Goal: Navigation & Orientation: Find specific page/section

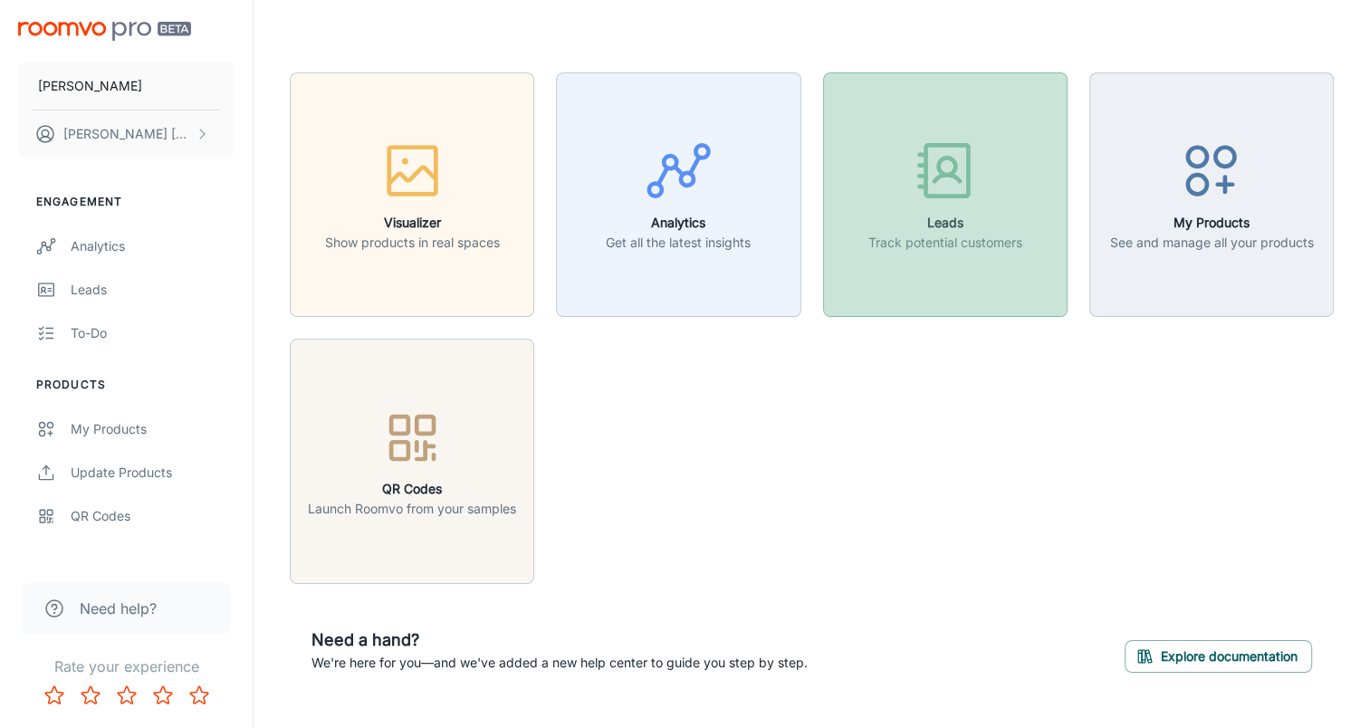
click at [977, 224] on h6 "Leads" at bounding box center [945, 223] width 154 height 20
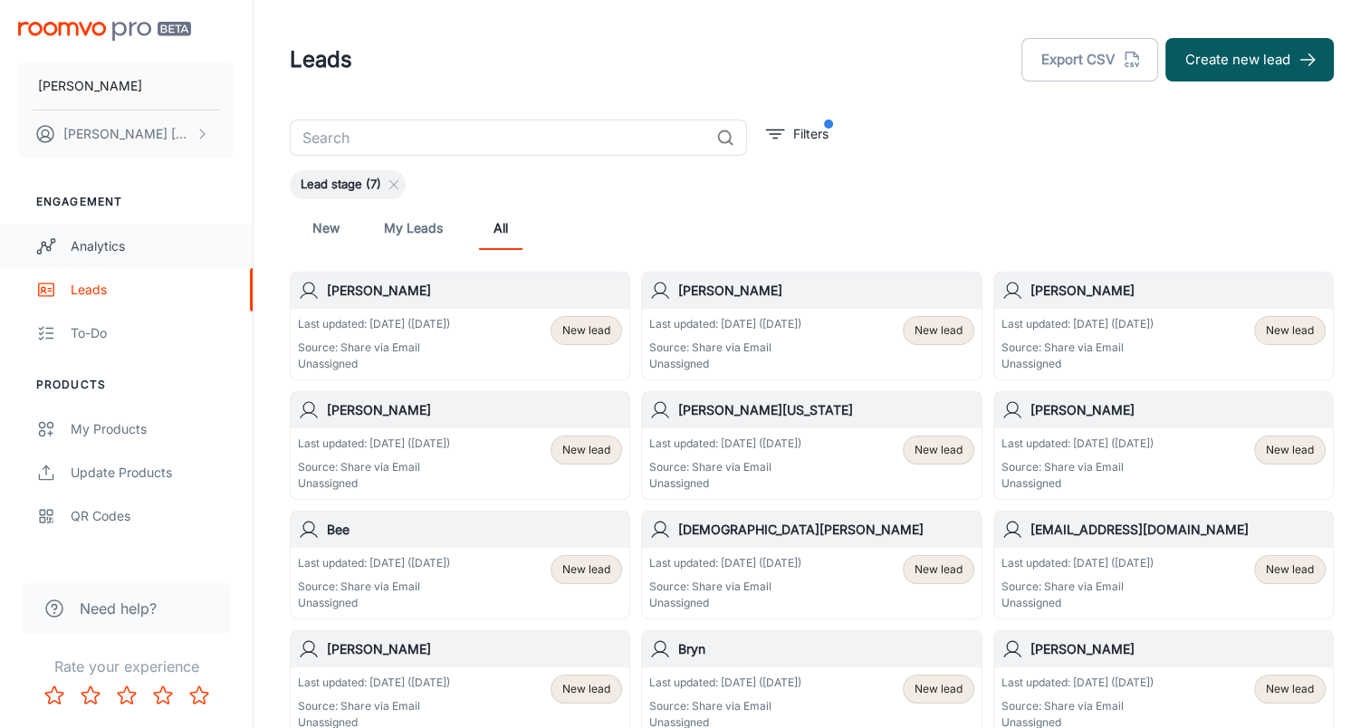
click at [91, 249] on div "Analytics" at bounding box center [153, 246] width 164 height 20
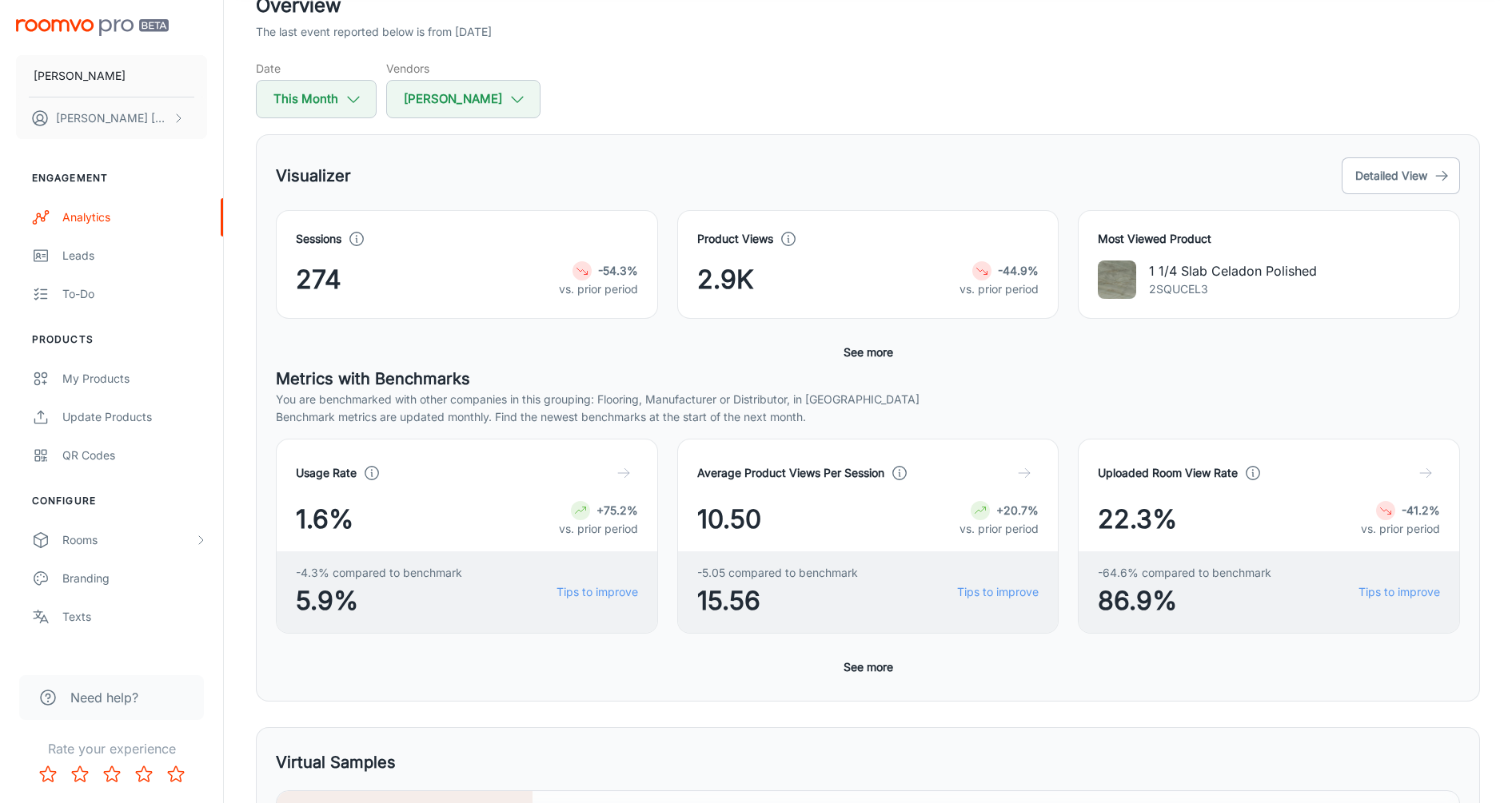
scroll to position [80, 0]
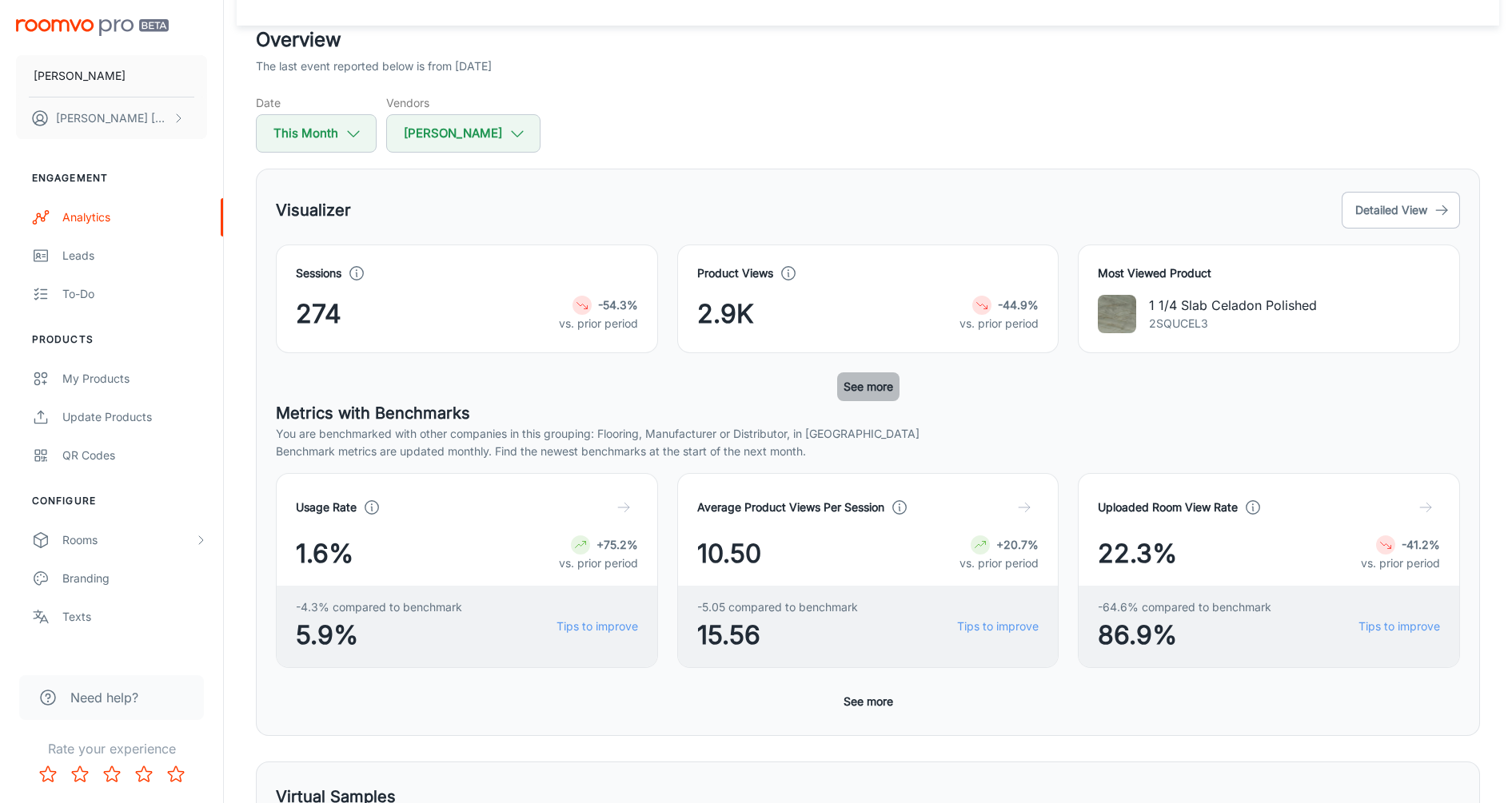
click at [863, 385] on button "See more" at bounding box center [868, 386] width 63 height 29
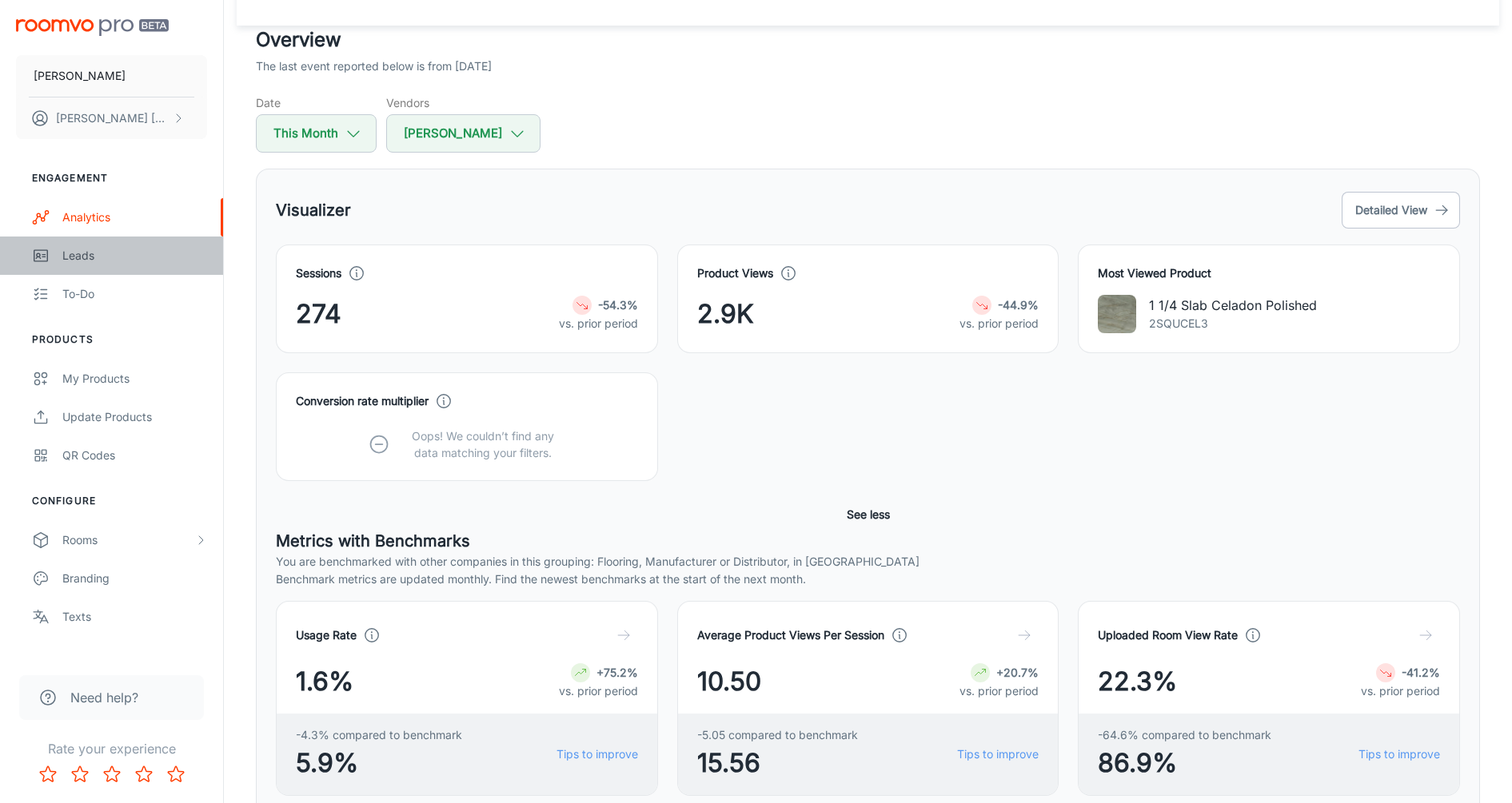
click at [73, 266] on link "Leads" at bounding box center [111, 255] width 223 height 38
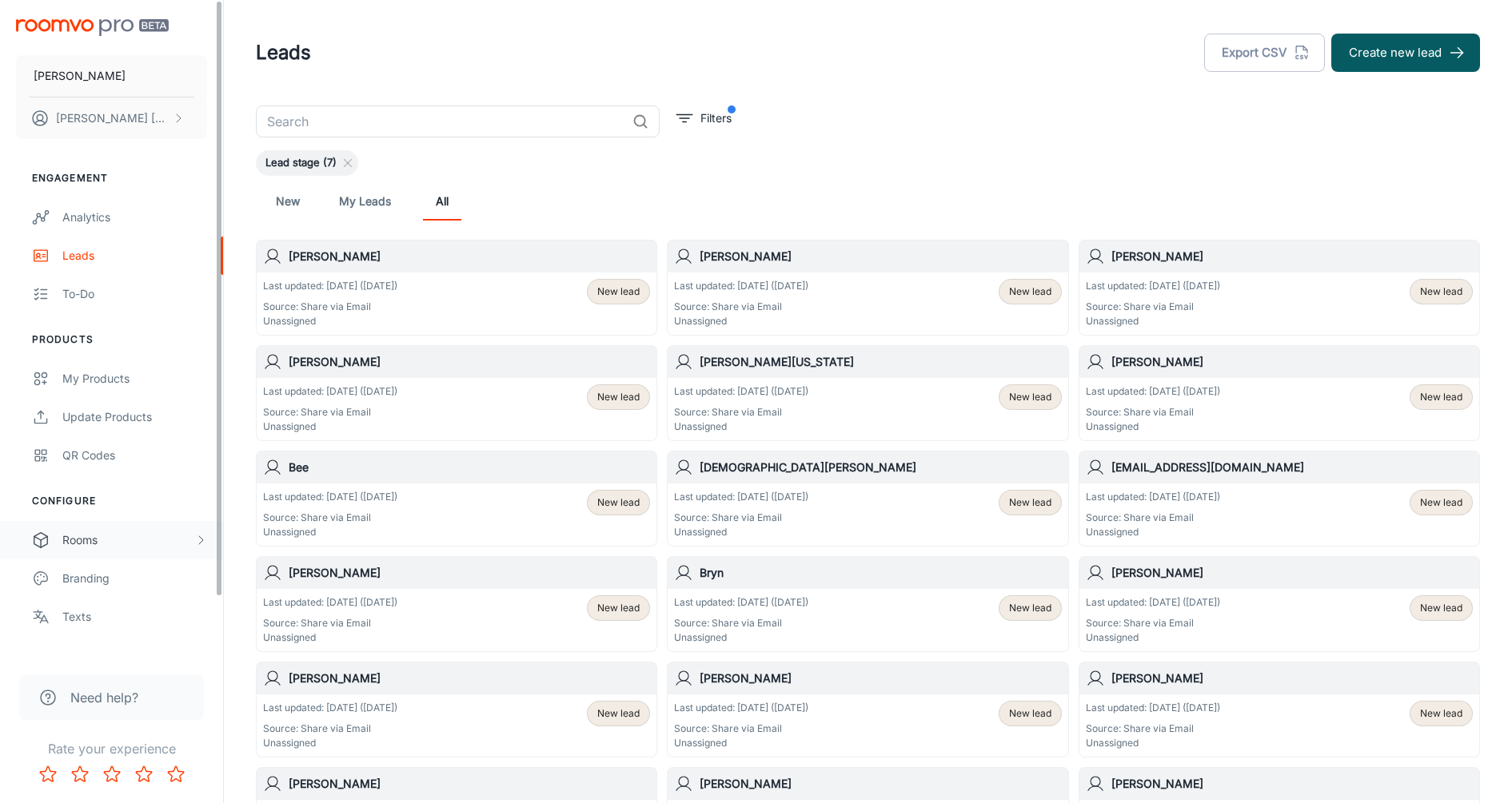
click at [101, 543] on div "Rooms" at bounding box center [128, 540] width 132 height 18
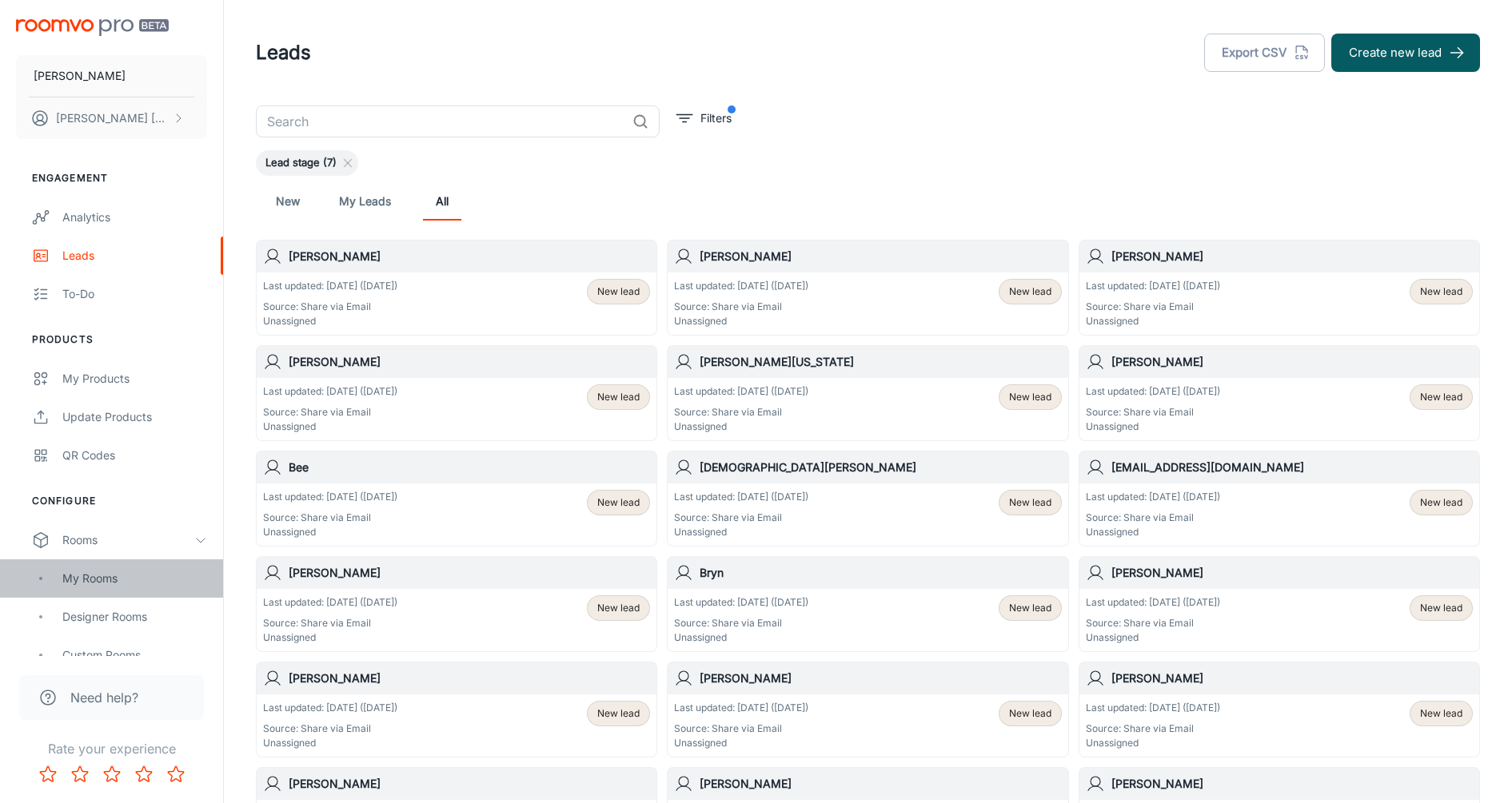
click at [87, 576] on div "My Rooms" at bounding box center [135, 579] width 145 height 18
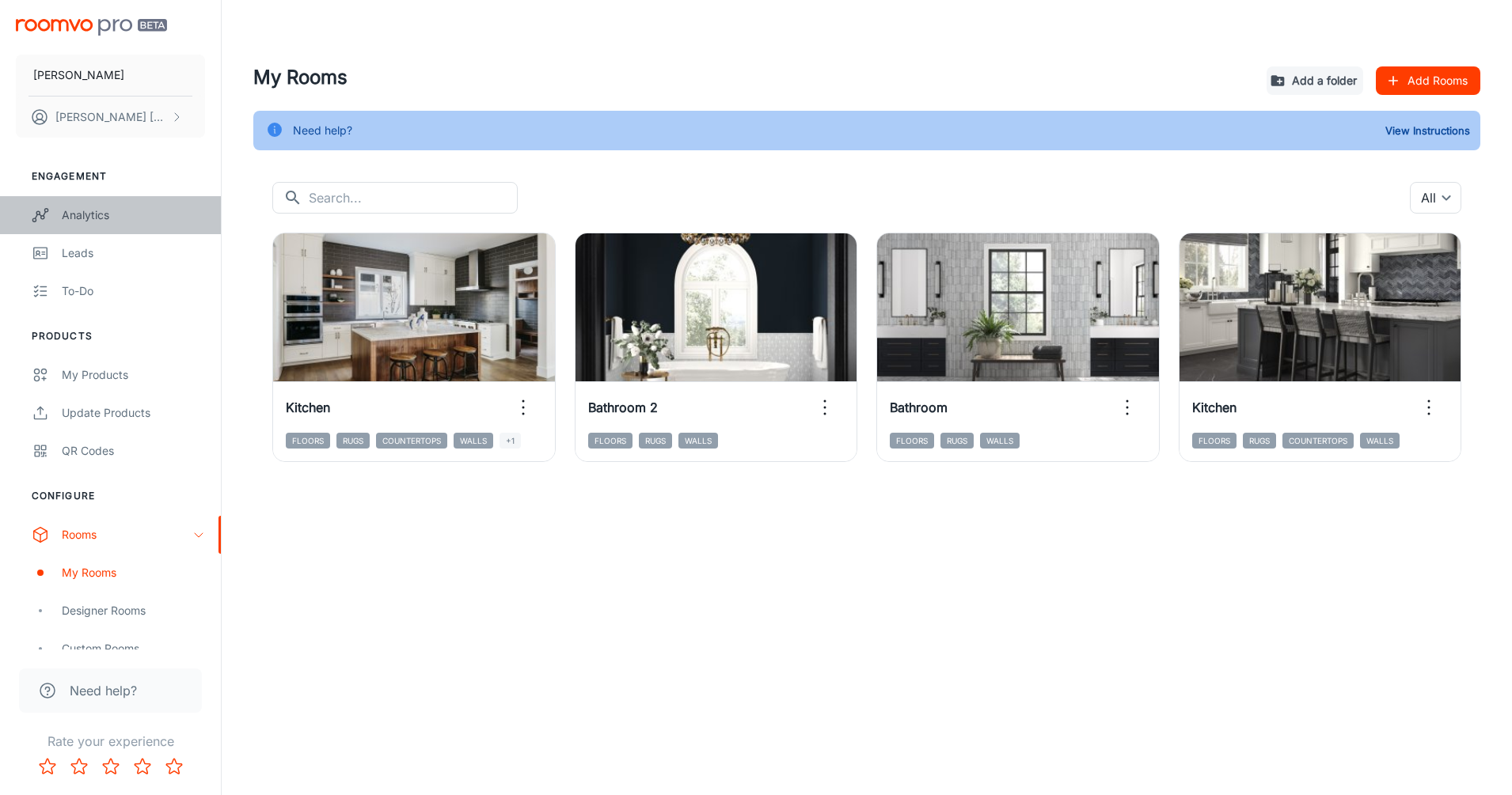
click at [83, 214] on div "Analytics" at bounding box center [134, 215] width 143 height 17
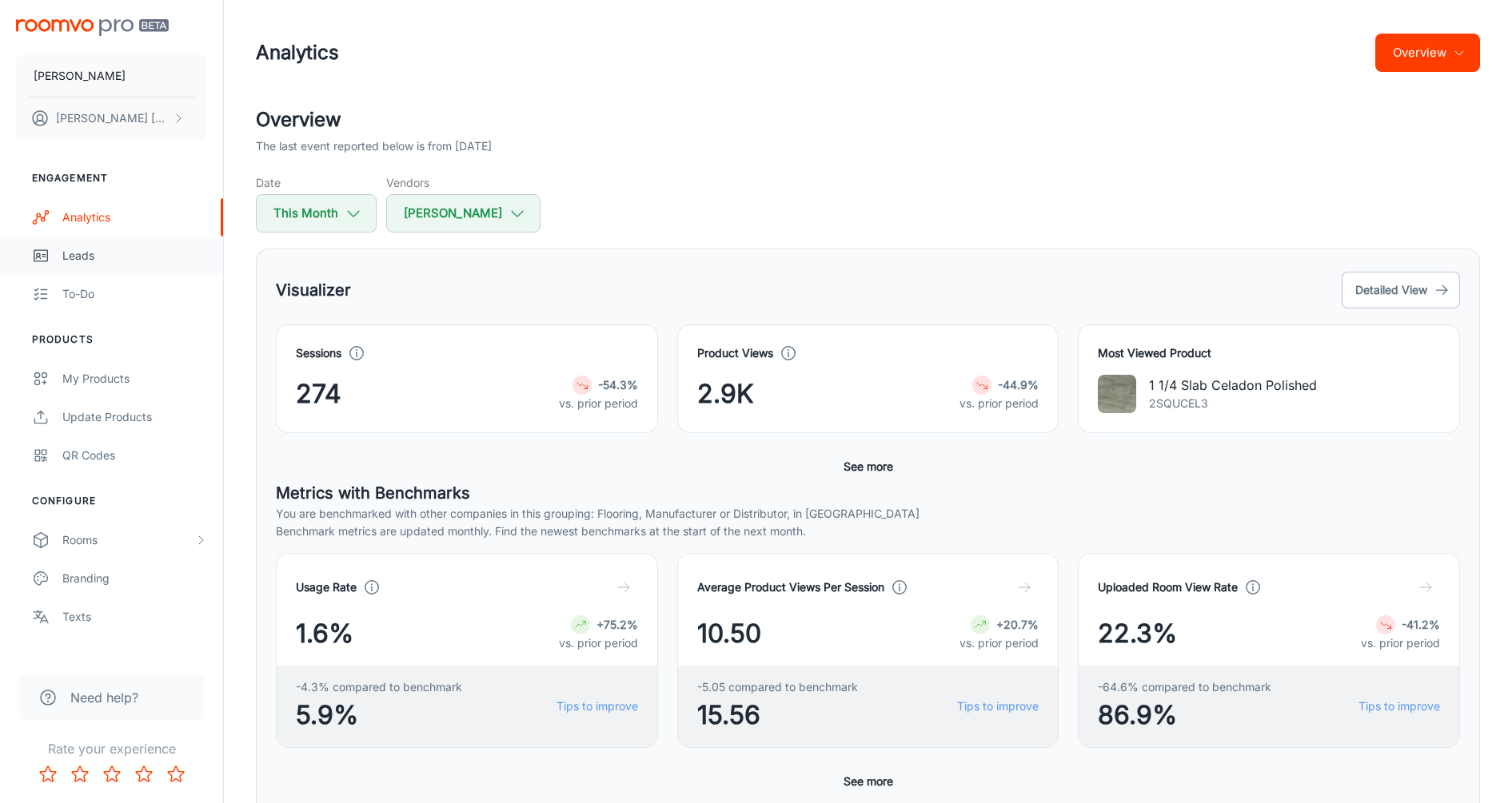
click at [84, 251] on div "Leads" at bounding box center [135, 256] width 145 height 18
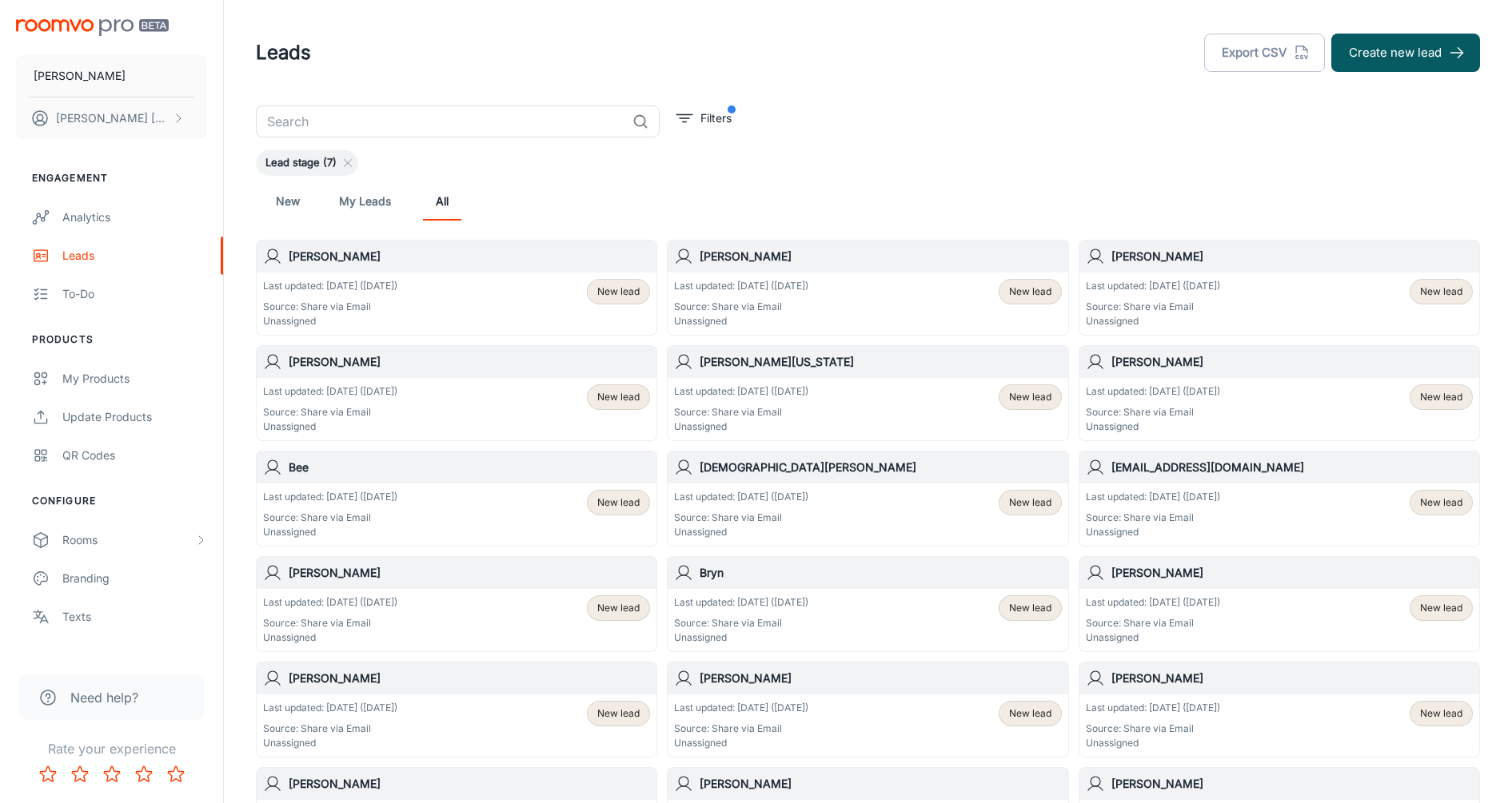
click at [363, 199] on link "My Leads" at bounding box center [365, 200] width 52 height 38
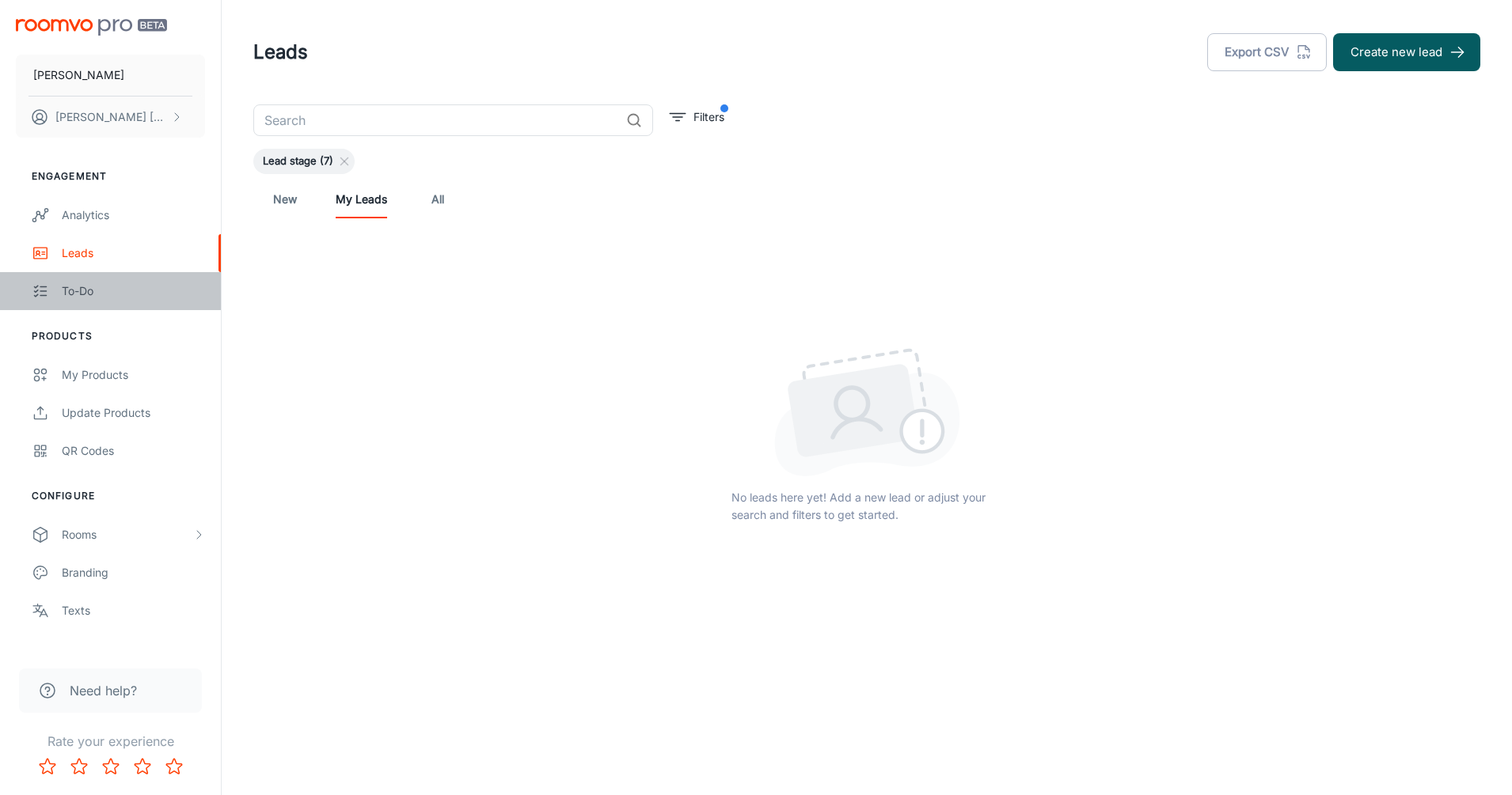
click at [88, 289] on div "To-do" at bounding box center [134, 291] width 143 height 17
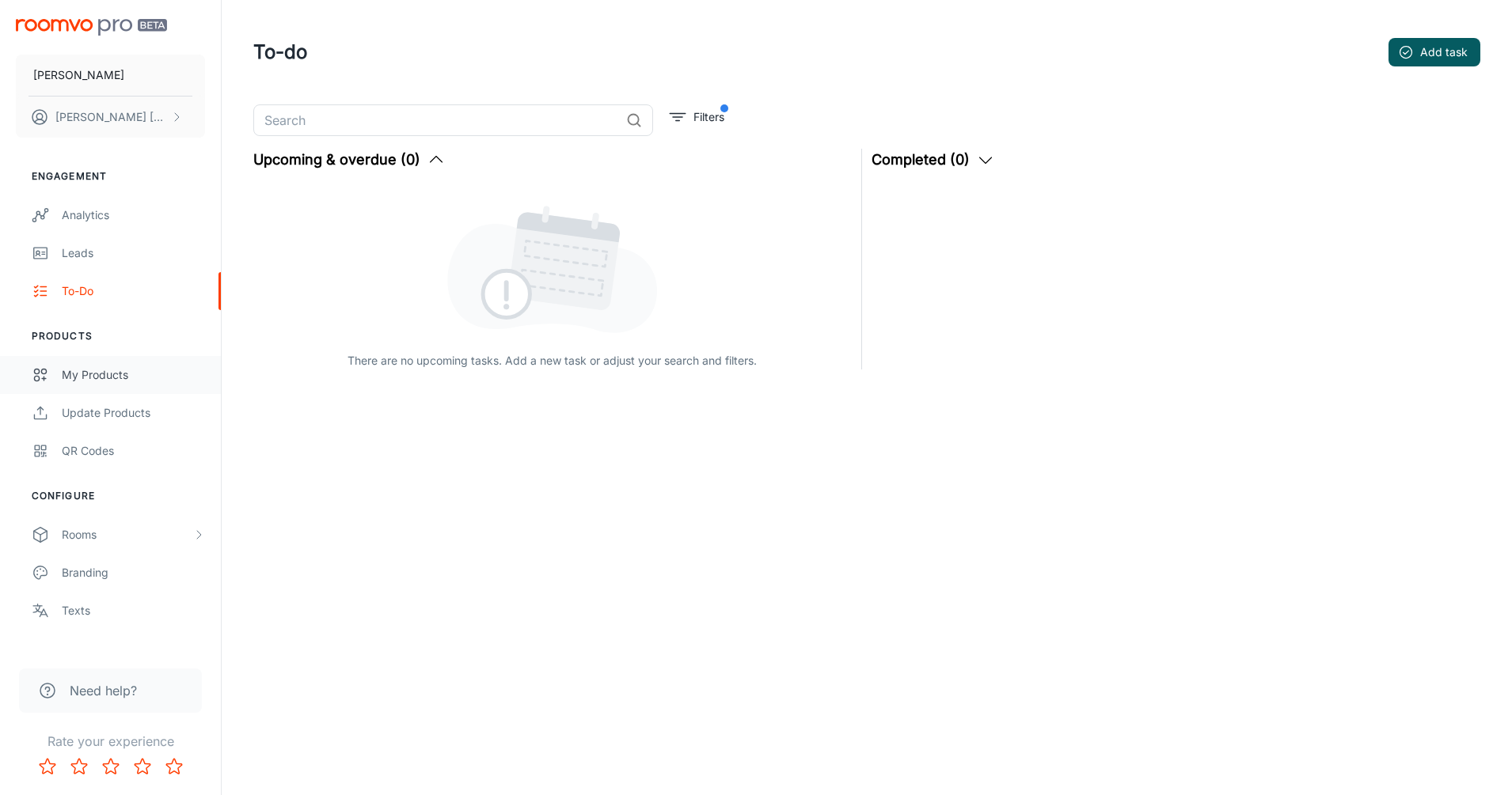
click at [85, 373] on div "My Products" at bounding box center [134, 375] width 143 height 17
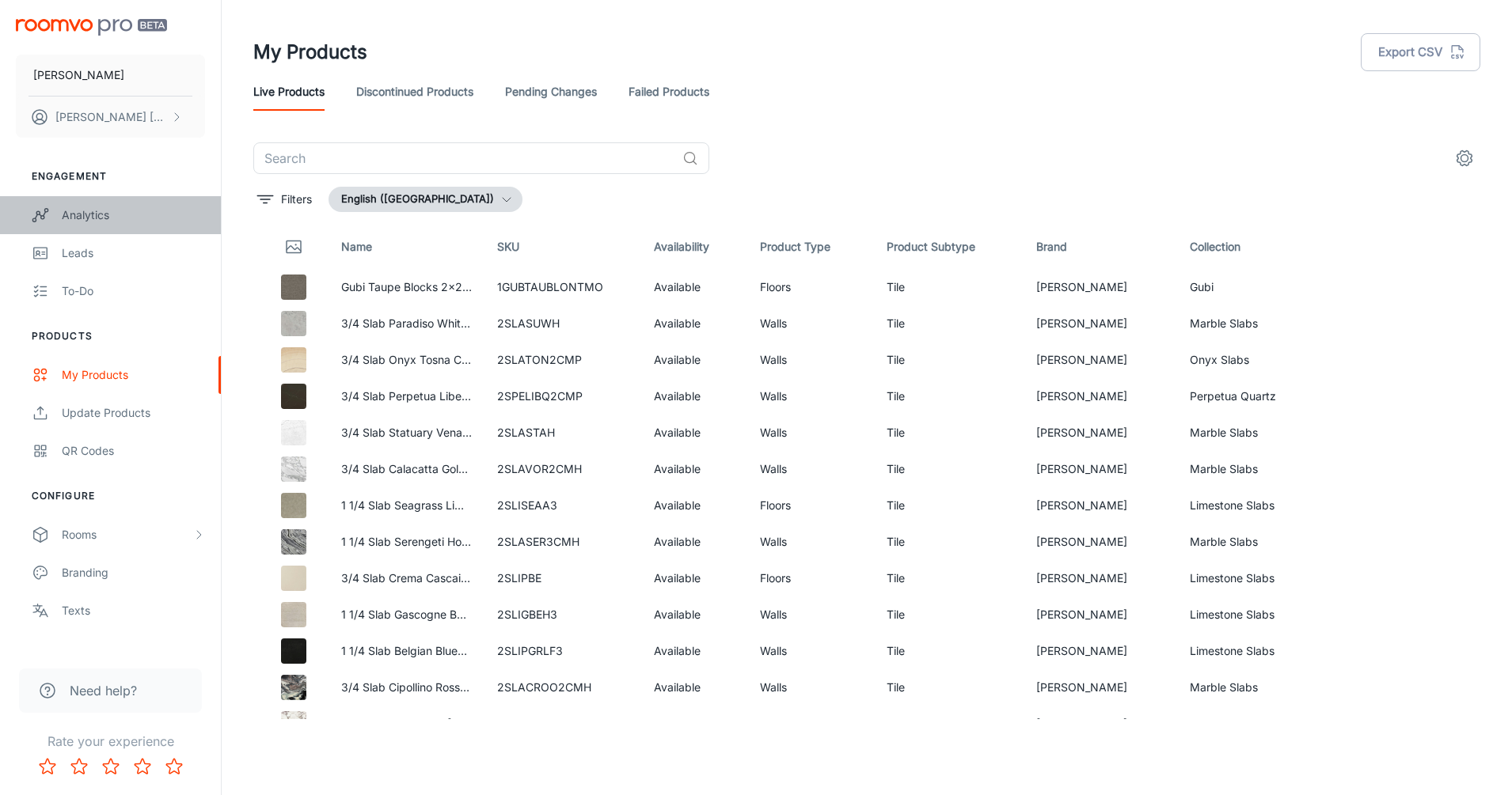
click at [108, 217] on div "Analytics" at bounding box center [134, 215] width 143 height 17
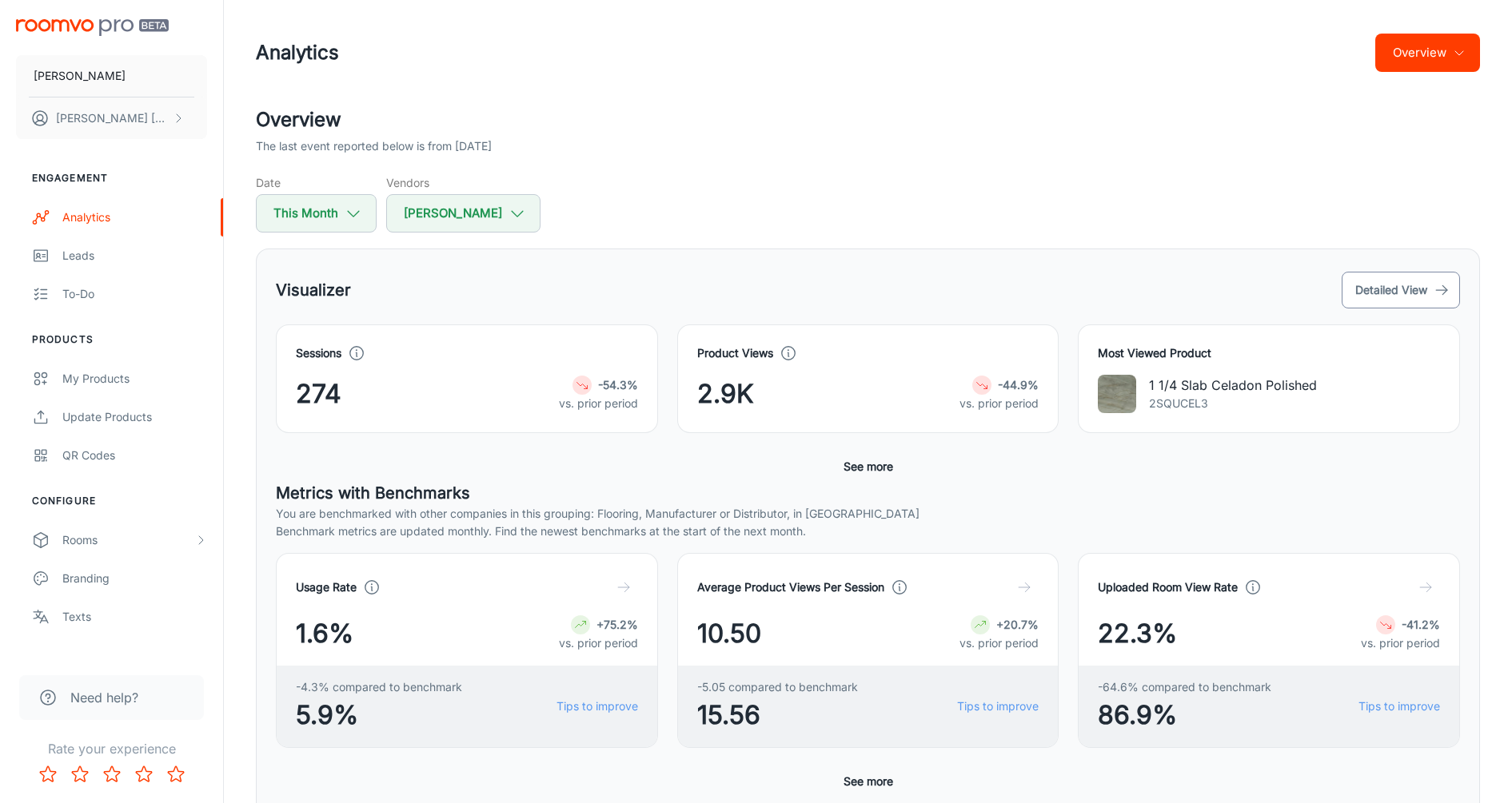
click at [1208, 283] on button "Detailed View" at bounding box center [1401, 290] width 118 height 37
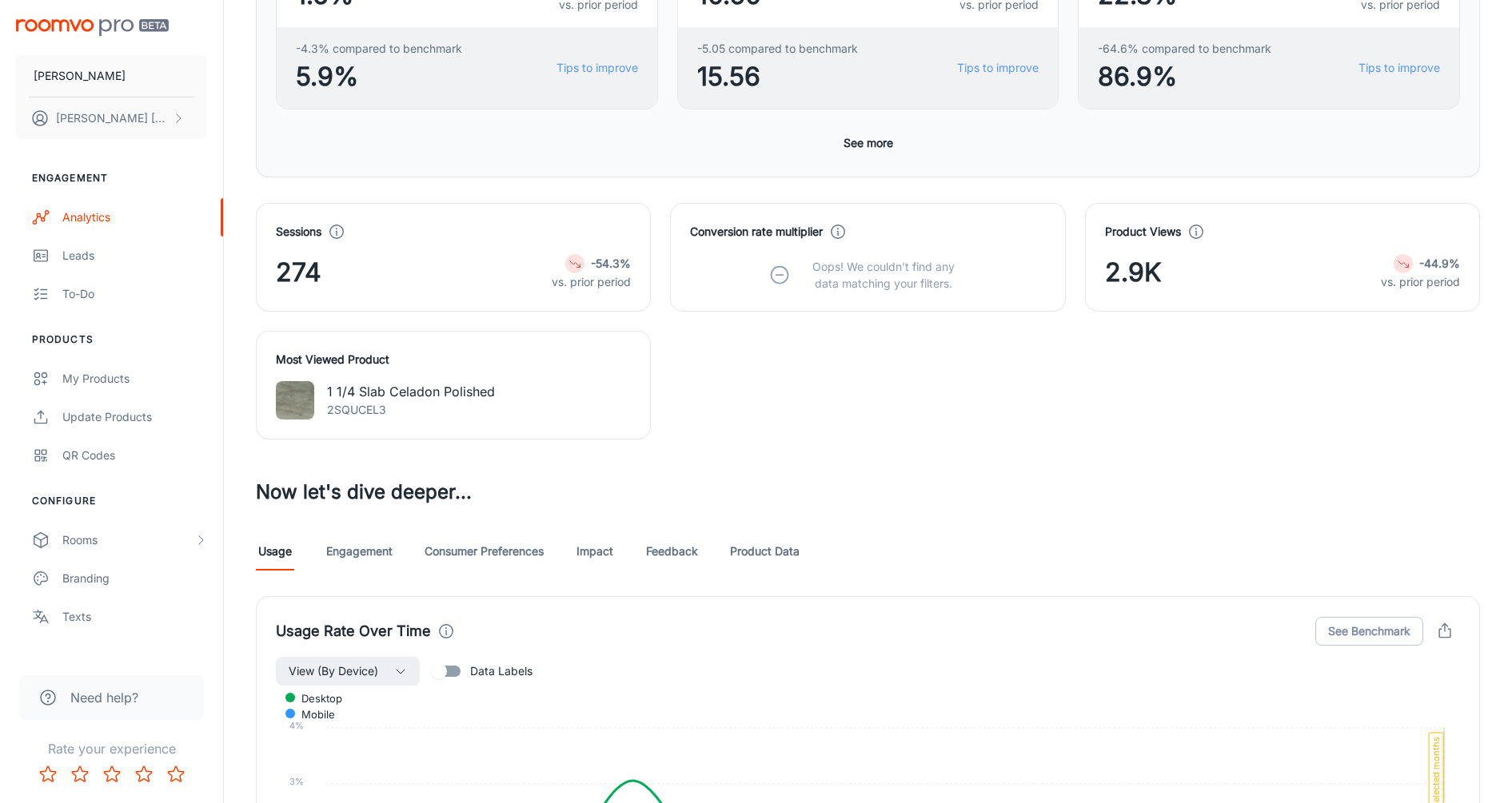
scroll to position [422, 0]
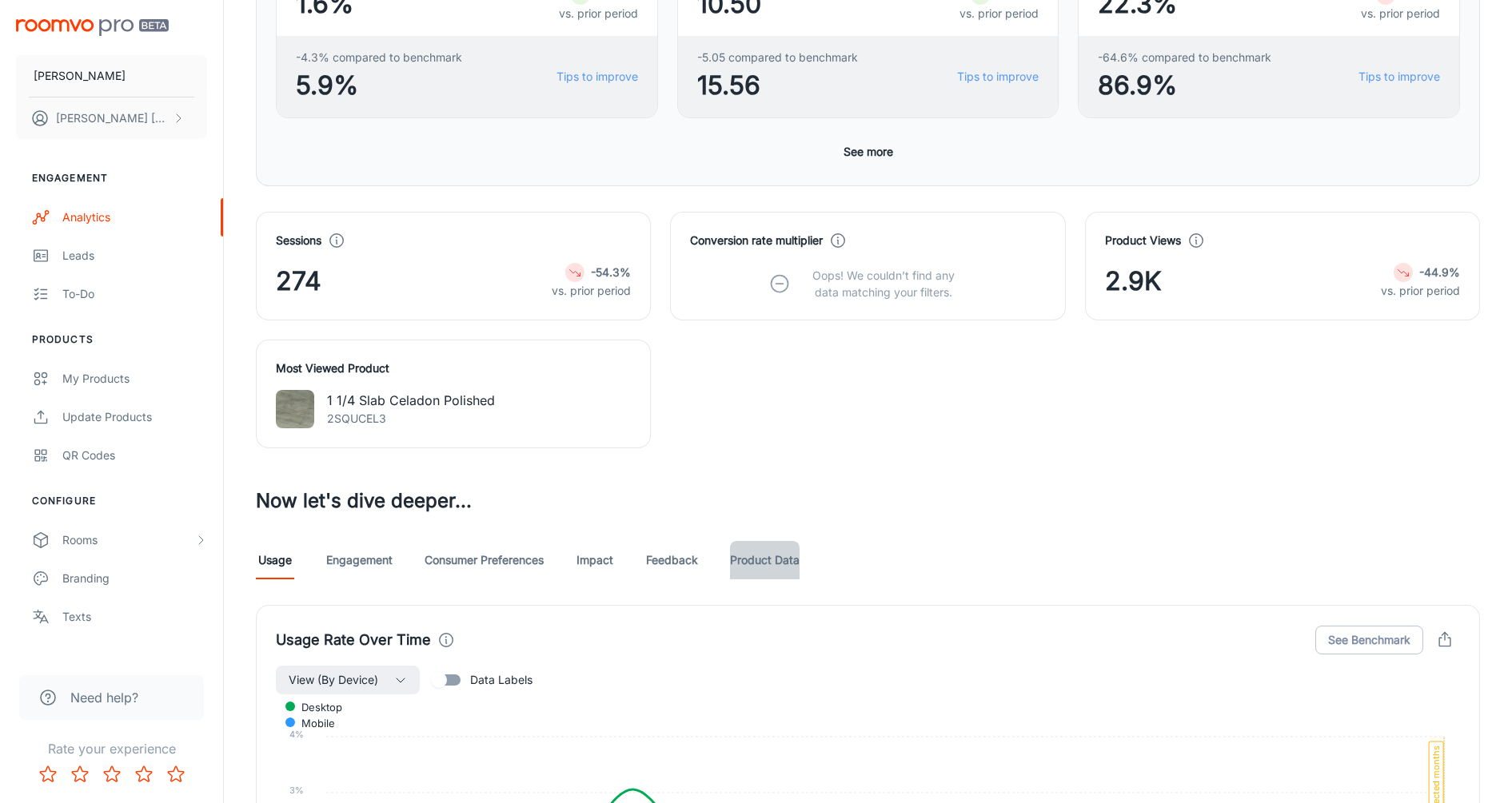
click at [741, 563] on link "Product Data" at bounding box center [764, 559] width 70 height 38
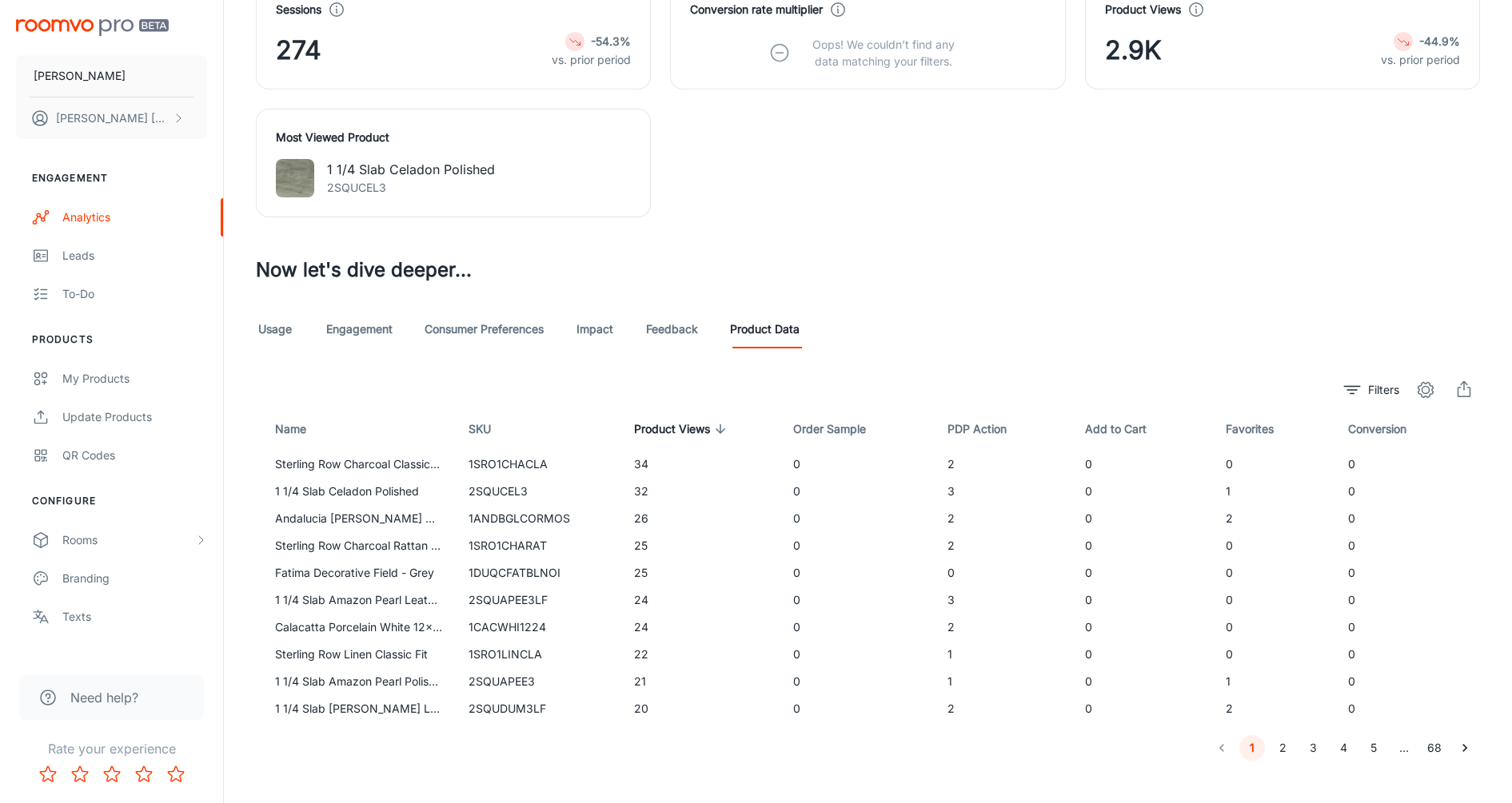
scroll to position [674, 0]
